Goal: Task Accomplishment & Management: Manage account settings

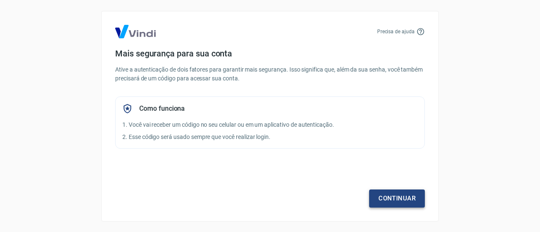
click at [399, 198] on link "Continuar" at bounding box center [397, 199] width 56 height 18
